Goal: Information Seeking & Learning: Find specific fact

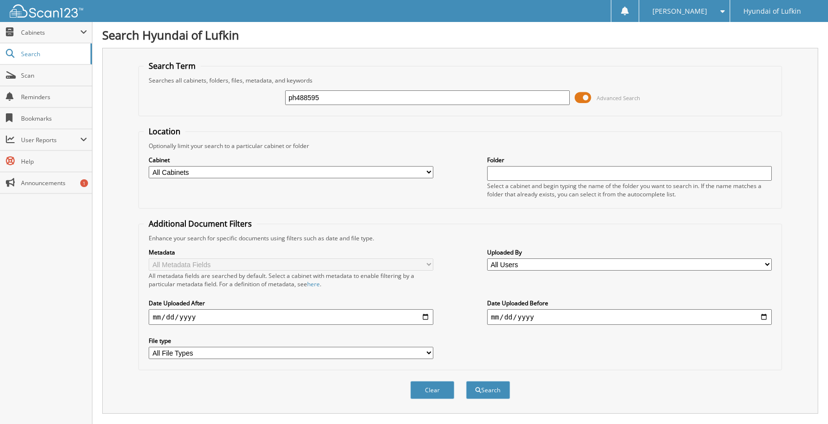
drag, startPoint x: 339, startPoint y: 105, endPoint x: 198, endPoint y: 109, distance: 141.4
click at [285, 105] on input "ph488595" at bounding box center [427, 97] width 285 height 15
type input "147394"
click at [466, 381] on button "Search" at bounding box center [488, 390] width 44 height 18
click at [33, 53] on span "Search" at bounding box center [53, 54] width 65 height 8
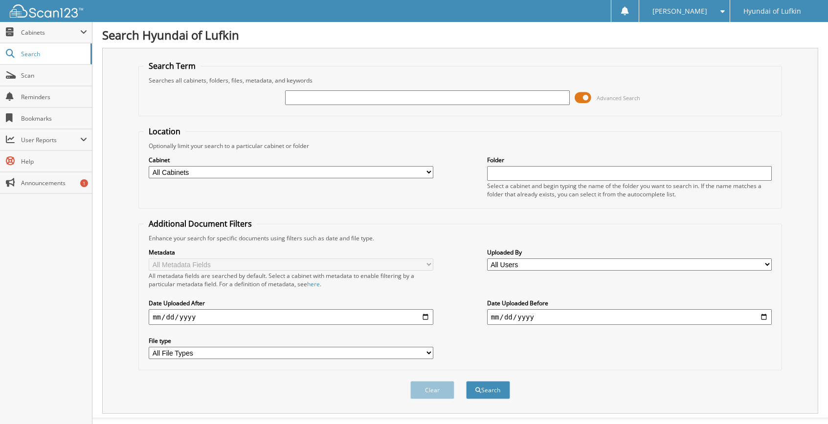
click at [351, 102] on input "text" at bounding box center [427, 97] width 285 height 15
type input "147394"
click at [466, 381] on button "Search" at bounding box center [488, 390] width 44 height 18
drag, startPoint x: 327, startPoint y: 97, endPoint x: 259, endPoint y: 107, distance: 69.1
click at [285, 105] on input "147394" at bounding box center [427, 97] width 285 height 15
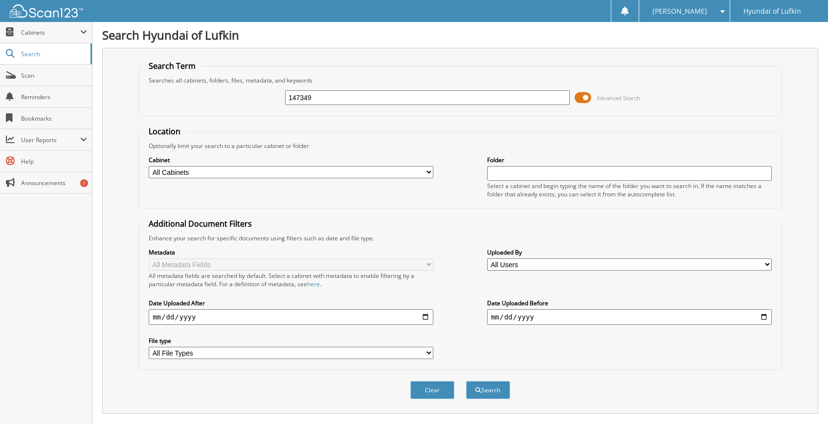
type input "147349"
click at [466, 381] on button "Search" at bounding box center [488, 390] width 44 height 18
drag, startPoint x: 339, startPoint y: 100, endPoint x: 200, endPoint y: 116, distance: 139.8
click at [285, 105] on input "147349" at bounding box center [427, 97] width 285 height 15
type input "147729"
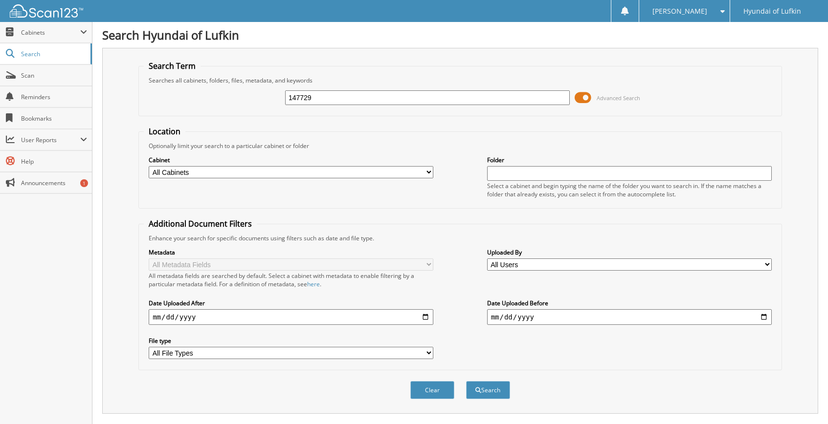
click at [466, 381] on button "Search" at bounding box center [488, 390] width 44 height 18
click at [499, 399] on button "Search" at bounding box center [488, 390] width 44 height 18
drag, startPoint x: 306, startPoint y: 104, endPoint x: 259, endPoint y: 109, distance: 46.7
click at [285, 105] on input "147729" at bounding box center [427, 97] width 285 height 15
paste input "[US_VEHICLE_IDENTIFICATION_NUMBER]"
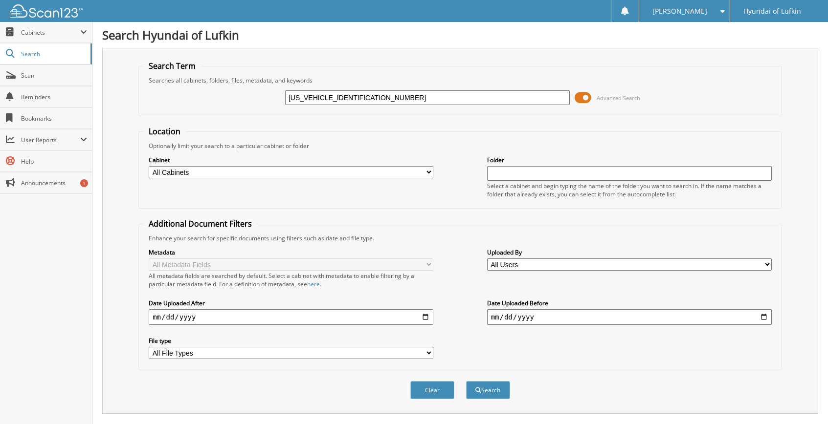
type input "[US_VEHICLE_IDENTIFICATION_NUMBER]"
click at [466, 381] on button "Search" at bounding box center [488, 390] width 44 height 18
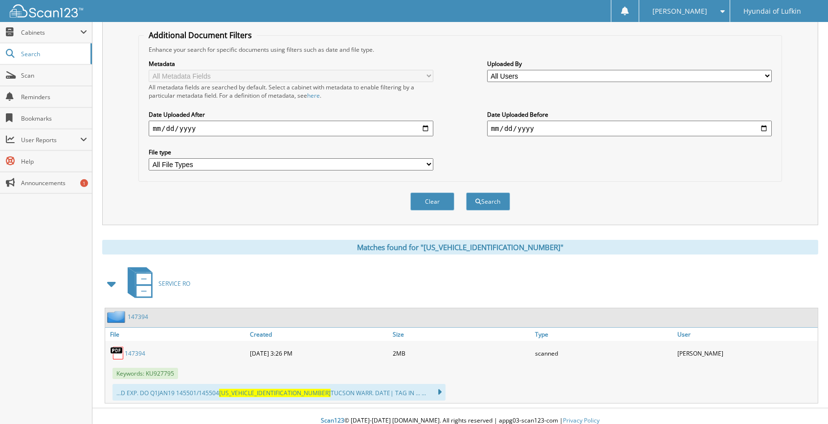
scroll to position [207, 0]
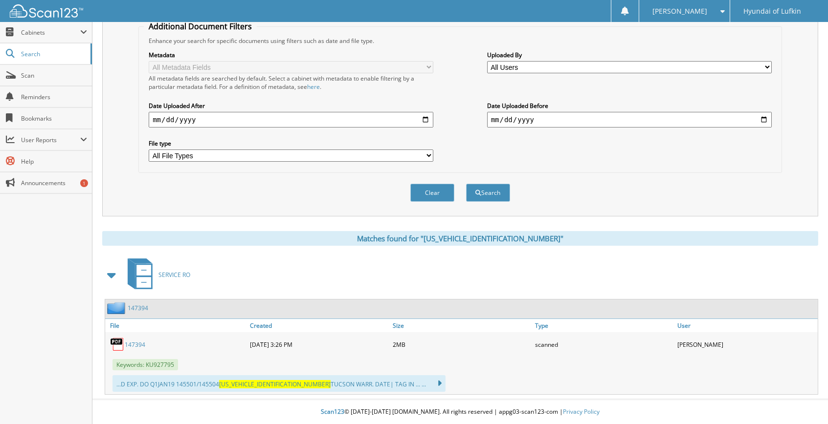
click at [136, 344] on link "147394" at bounding box center [135, 345] width 21 height 8
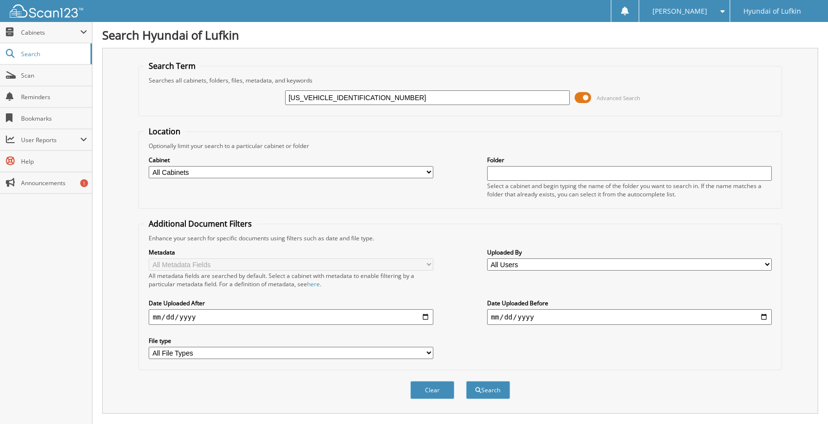
drag, startPoint x: 396, startPoint y: 105, endPoint x: 236, endPoint y: 117, distance: 160.8
click at [285, 105] on input "[US_VEHICLE_IDENTIFICATION_NUMBER]" at bounding box center [427, 97] width 285 height 15
type input "147349"
click at [466, 381] on button "Search" at bounding box center [488, 390] width 44 height 18
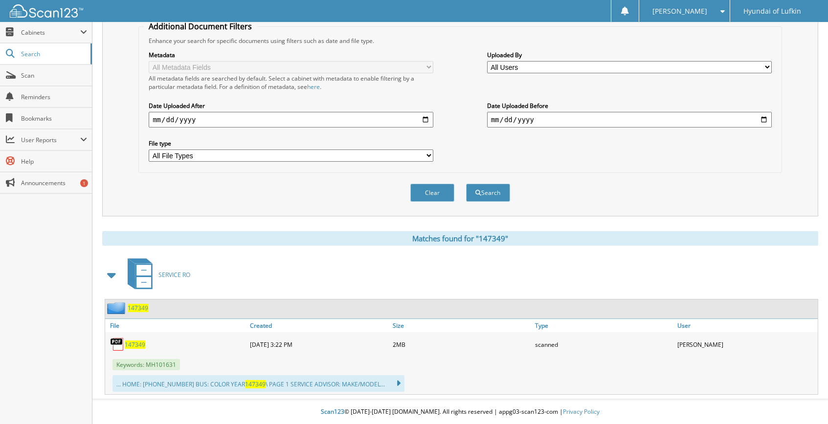
click at [120, 346] on img at bounding box center [117, 344] width 15 height 15
click at [132, 347] on span "147349" at bounding box center [135, 345] width 21 height 8
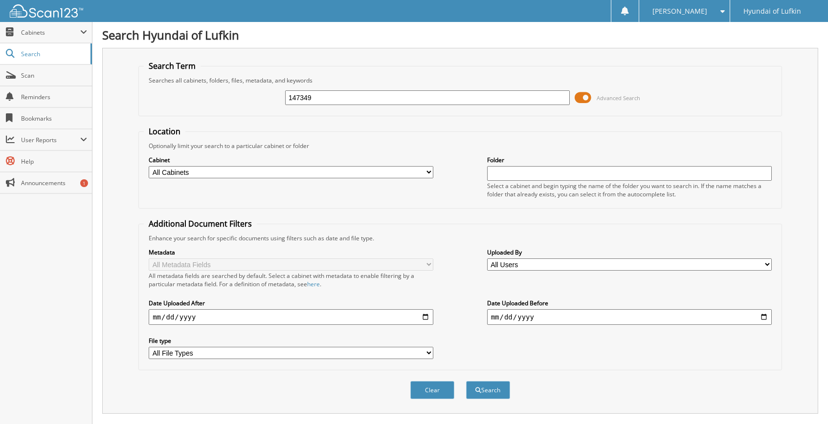
drag, startPoint x: 312, startPoint y: 103, endPoint x: 234, endPoint y: 109, distance: 78.5
click at [285, 105] on input "147349" at bounding box center [427, 97] width 285 height 15
type input "147729"
click at [466, 381] on button "Search" at bounding box center [488, 390] width 44 height 18
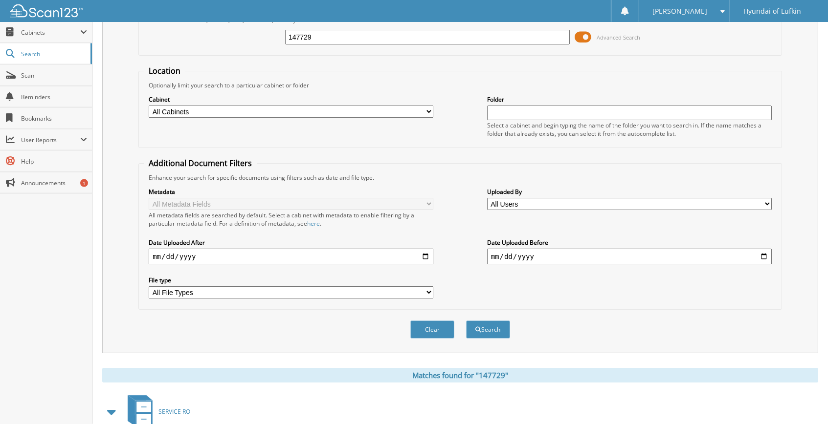
scroll to position [207, 0]
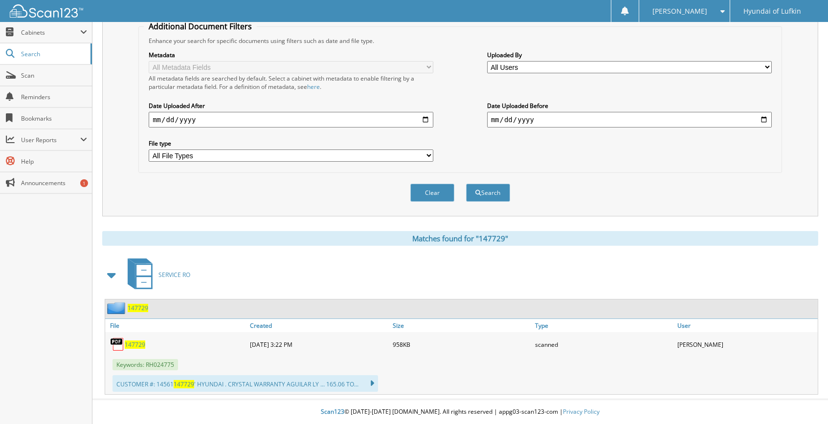
click at [129, 344] on span "147729" at bounding box center [135, 345] width 21 height 8
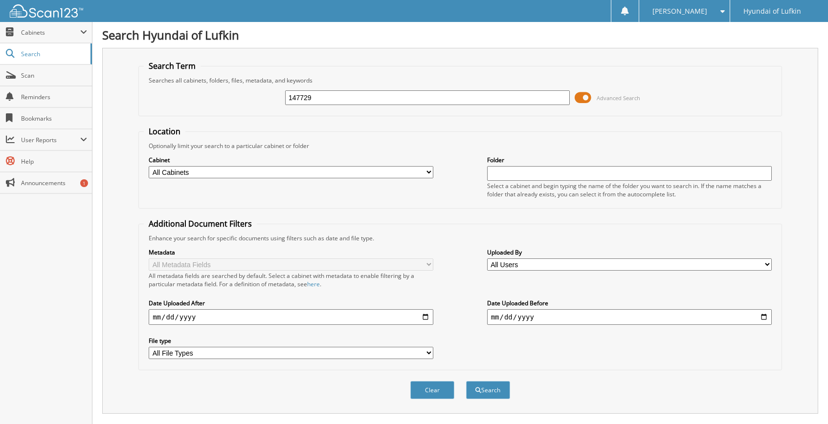
drag, startPoint x: 331, startPoint y: 100, endPoint x: 222, endPoint y: 110, distance: 108.5
click at [285, 105] on input "147729" at bounding box center [427, 97] width 285 height 15
type input "147835"
click at [466, 381] on button "Search" at bounding box center [488, 390] width 44 height 18
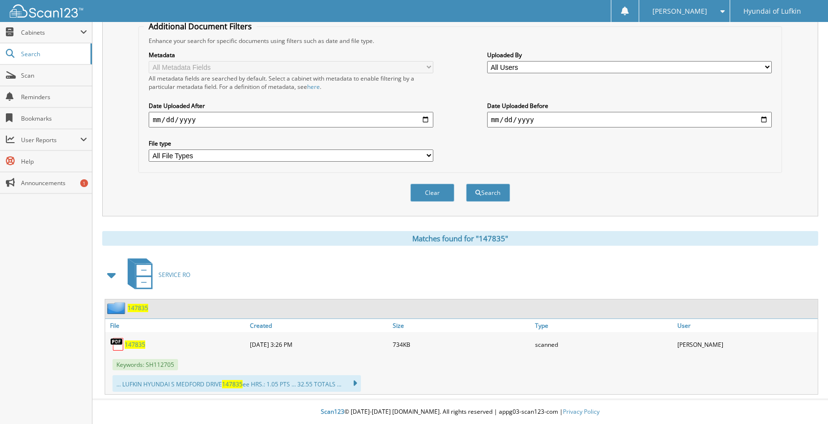
click at [131, 344] on span "147835" at bounding box center [135, 345] width 21 height 8
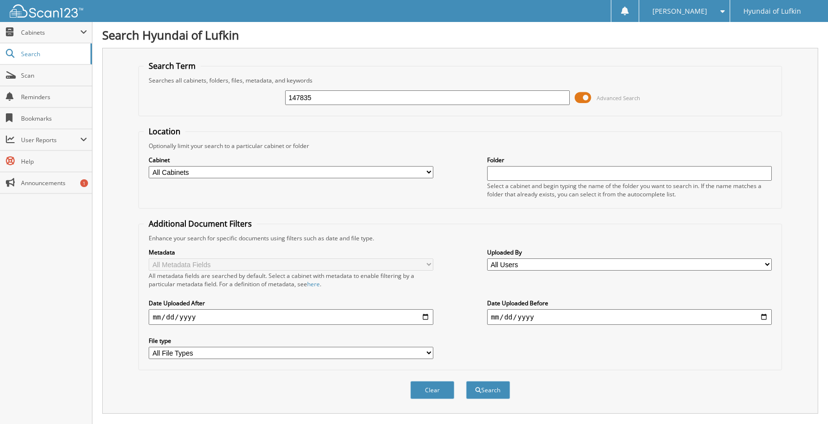
drag, startPoint x: 340, startPoint y: 105, endPoint x: 203, endPoint y: 119, distance: 137.6
click at [285, 105] on input "147835" at bounding box center [427, 97] width 285 height 15
type input "147980"
click at [466, 381] on button "Search" at bounding box center [488, 390] width 44 height 18
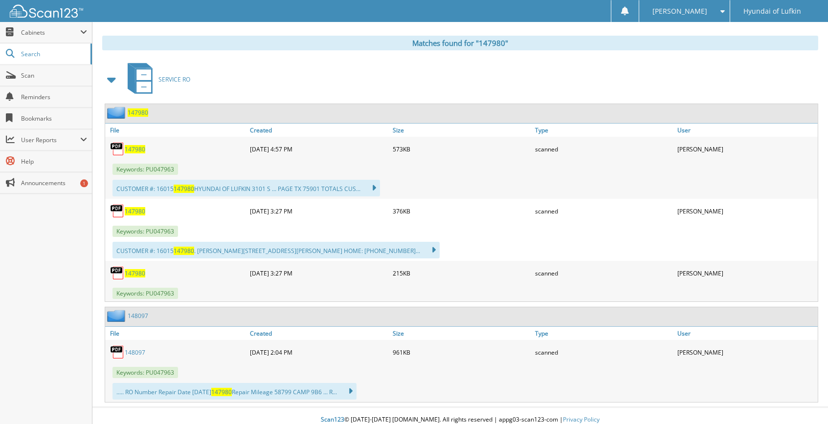
scroll to position [409, 0]
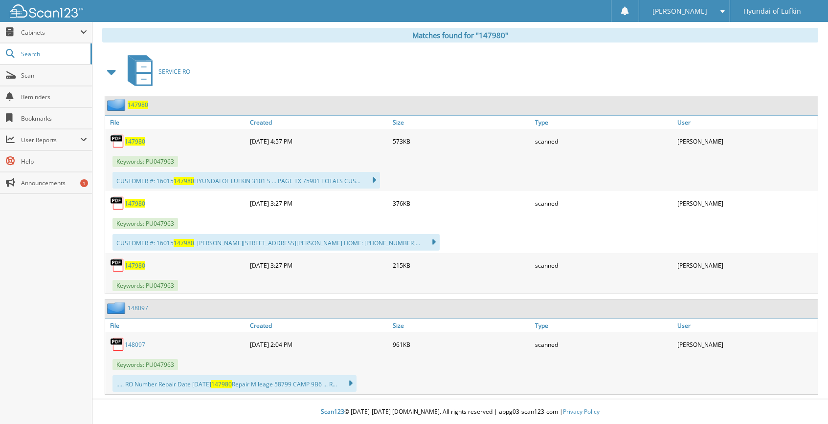
click at [140, 141] on span "147980" at bounding box center [135, 141] width 21 height 8
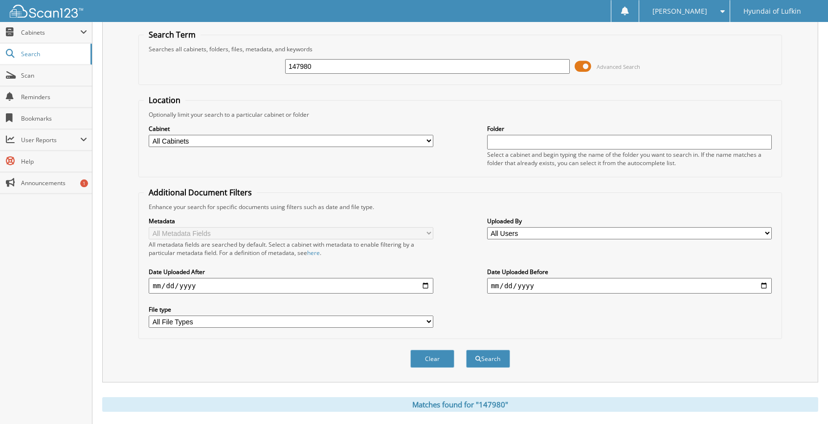
scroll to position [0, 0]
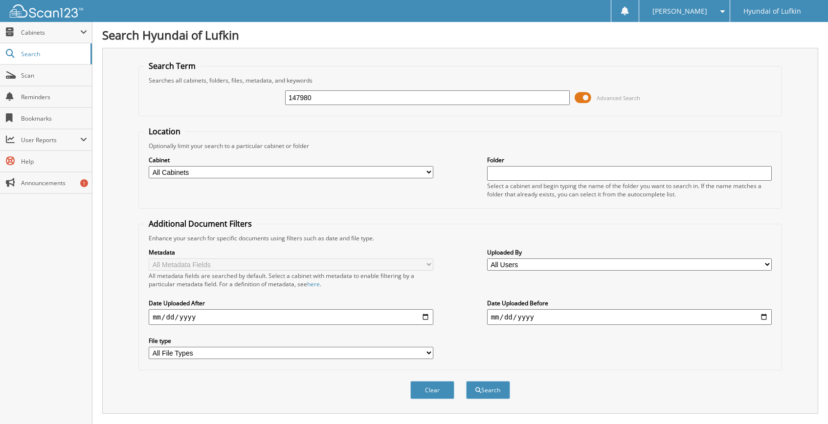
drag, startPoint x: 324, startPoint y: 100, endPoint x: 161, endPoint y: 119, distance: 164.4
click at [285, 105] on input "147980" at bounding box center [427, 97] width 285 height 15
type input "147807"
click at [466, 381] on button "Search" at bounding box center [488, 390] width 44 height 18
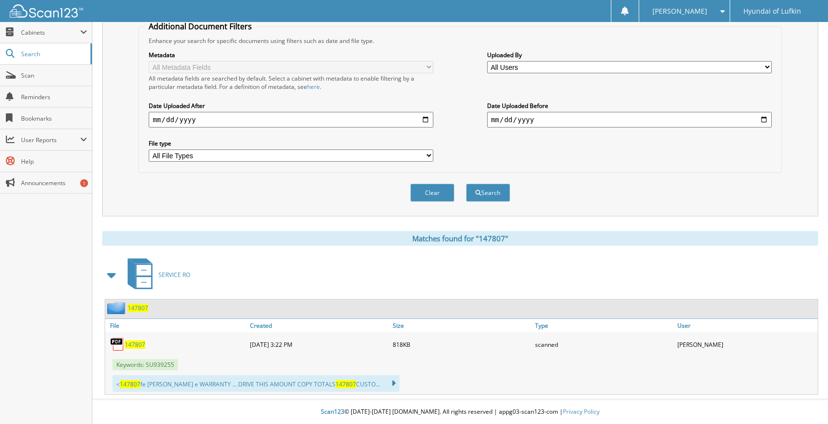
click at [142, 344] on span "147807" at bounding box center [135, 345] width 21 height 8
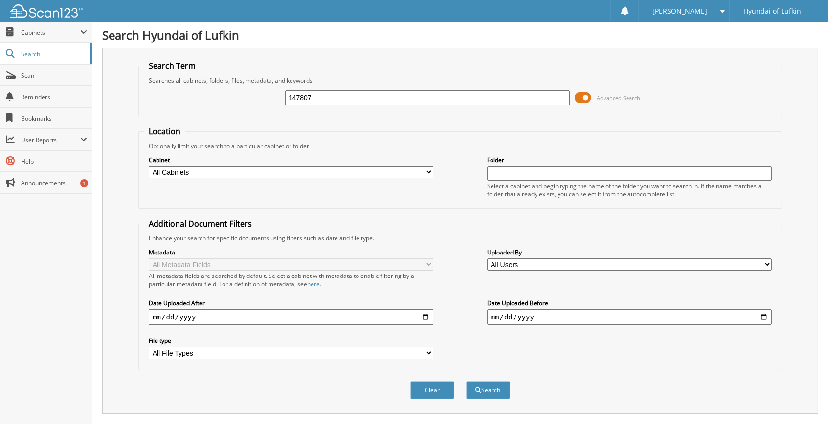
drag, startPoint x: 320, startPoint y: 104, endPoint x: 244, endPoint y: 122, distance: 78.0
click at [285, 105] on input "147807" at bounding box center [427, 97] width 285 height 15
type input "147318"
click at [466, 381] on button "Search" at bounding box center [488, 390] width 44 height 18
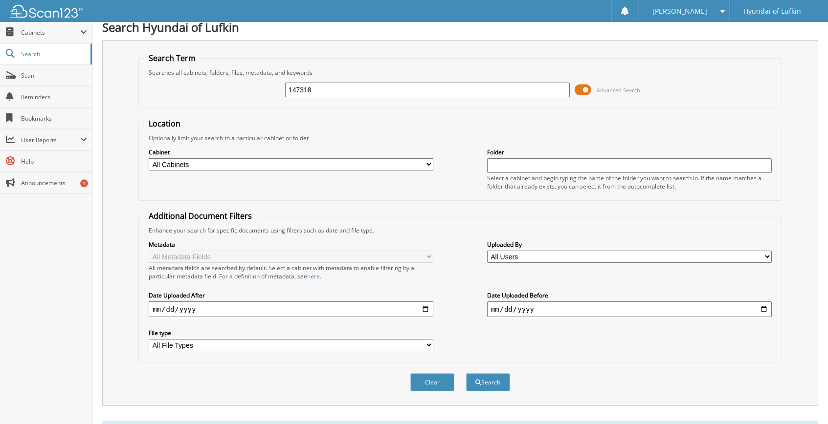
scroll to position [207, 0]
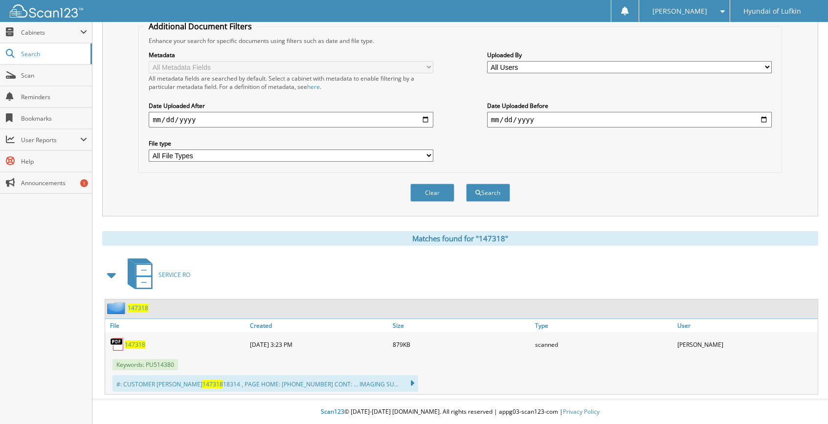
click at [130, 343] on span "147318" at bounding box center [135, 345] width 21 height 8
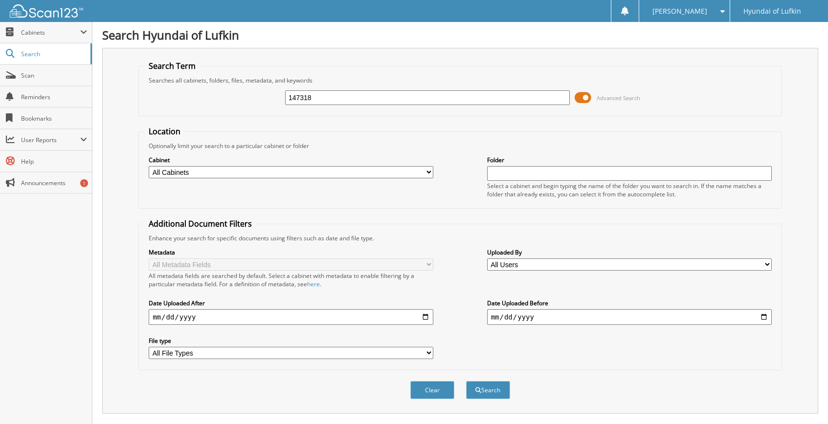
drag, startPoint x: 361, startPoint y: 103, endPoint x: 387, endPoint y: 126, distance: 34.6
click at [285, 105] on input "147318" at bounding box center [427, 97] width 285 height 15
type input "146940"
click at [466, 381] on button "Search" at bounding box center [488, 390] width 44 height 18
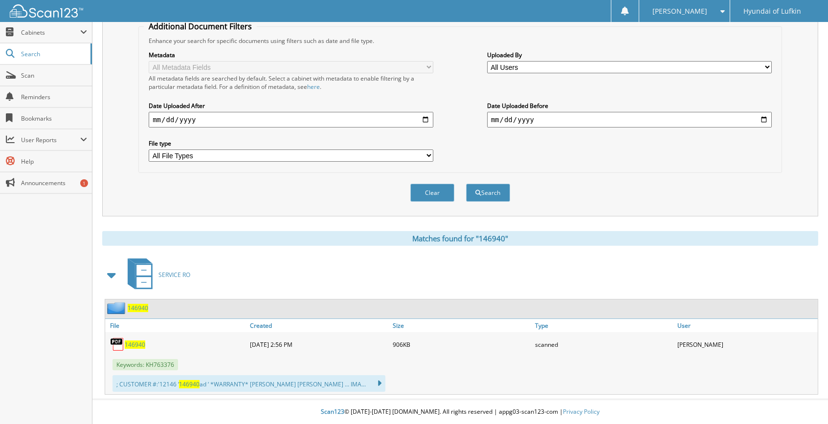
click at [137, 345] on span "146940" at bounding box center [135, 345] width 21 height 8
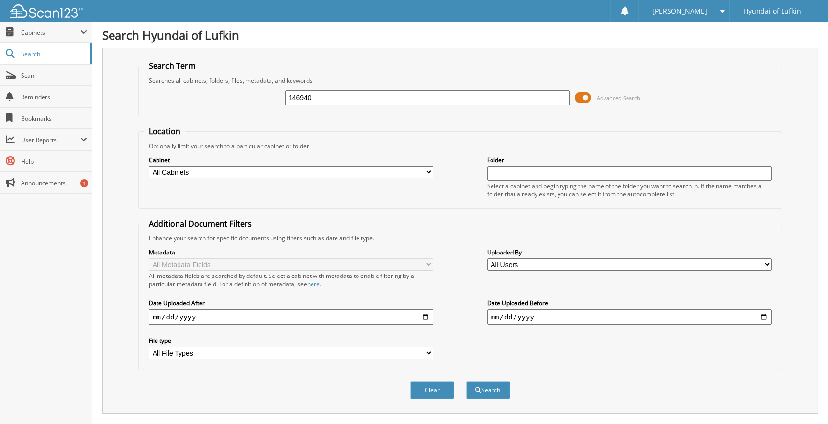
drag, startPoint x: 323, startPoint y: 101, endPoint x: 243, endPoint y: 111, distance: 80.7
click at [285, 105] on input "146940" at bounding box center [427, 97] width 285 height 15
type input "148043"
click at [466, 381] on button "Search" at bounding box center [488, 390] width 44 height 18
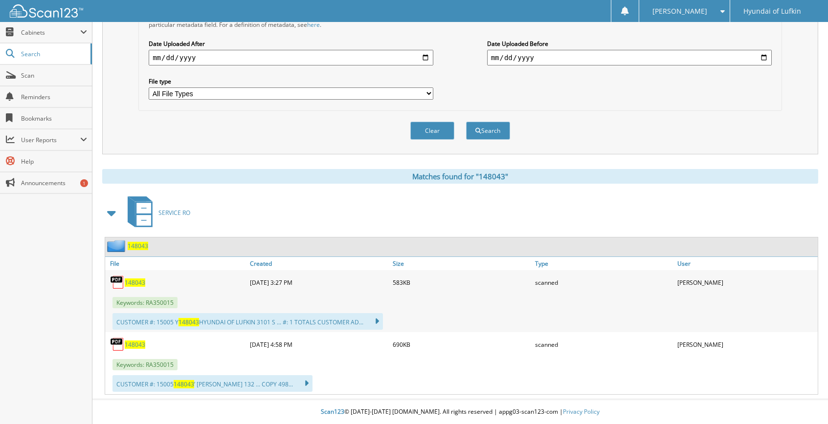
click at [140, 345] on span "148043" at bounding box center [135, 345] width 21 height 8
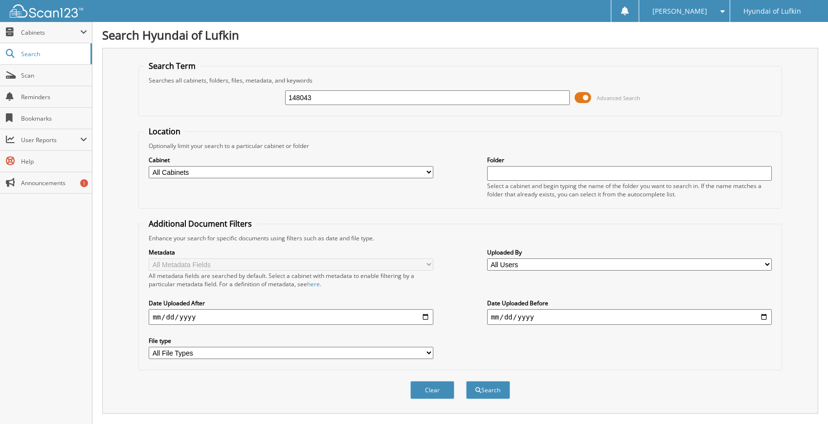
click at [337, 98] on input "148043" at bounding box center [427, 97] width 285 height 15
type input "147990"
click at [466, 381] on button "Search" at bounding box center [488, 390] width 44 height 18
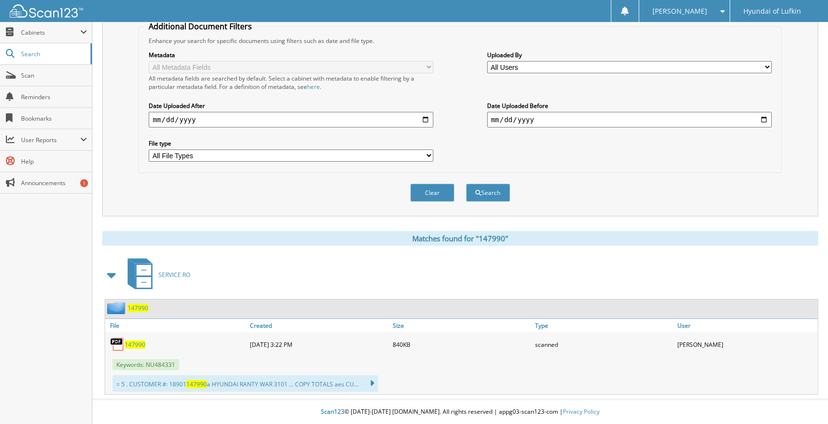
click at [135, 344] on span "147990" at bounding box center [135, 345] width 21 height 8
